Goal: Transaction & Acquisition: Subscribe to service/newsletter

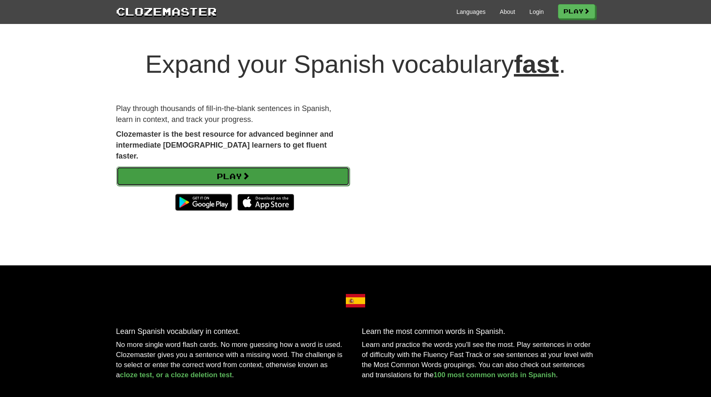
click at [248, 172] on span at bounding box center [246, 176] width 8 height 8
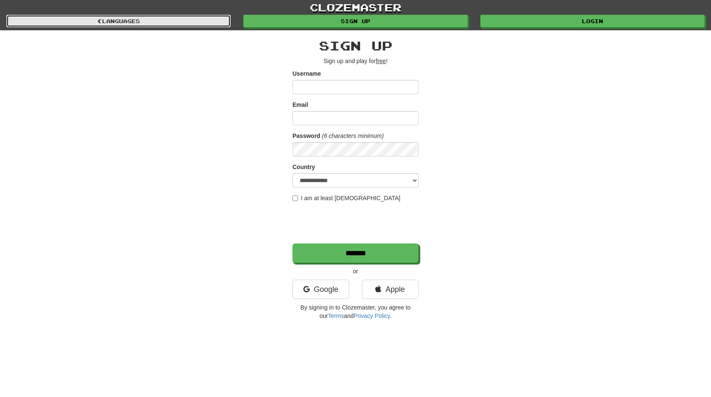
click at [196, 15] on link "Languages" at bounding box center [118, 21] width 224 height 13
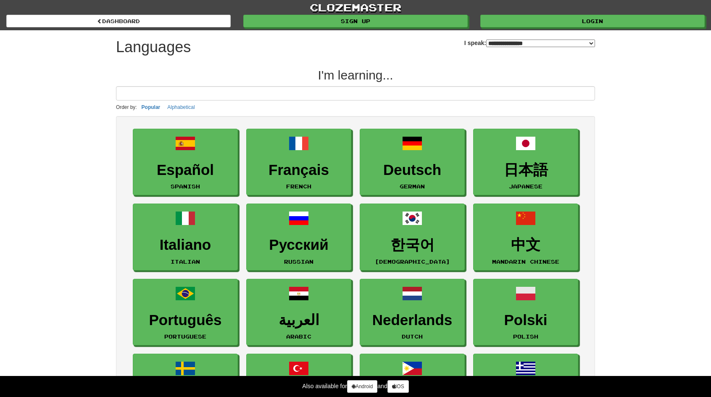
select select "*******"
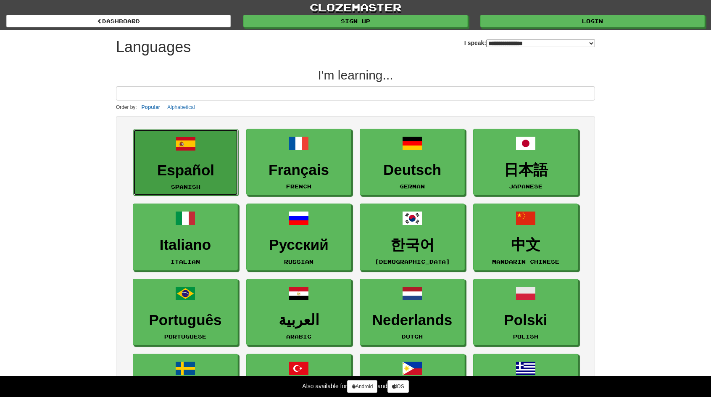
click at [192, 155] on link "Español Spanish" at bounding box center [185, 162] width 105 height 67
